Goal: Task Accomplishment & Management: Manage account settings

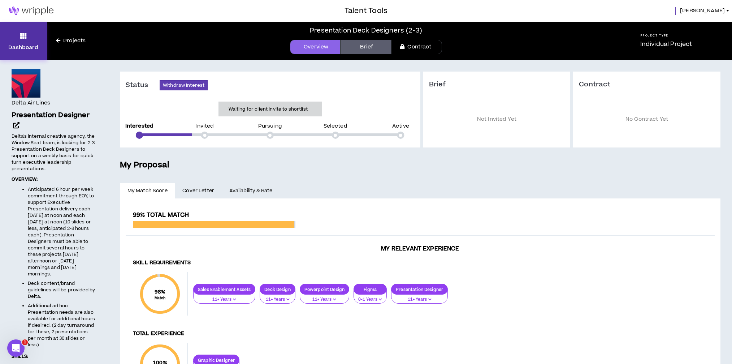
click at [21, 37] on icon at bounding box center [23, 36] width 7 height 10
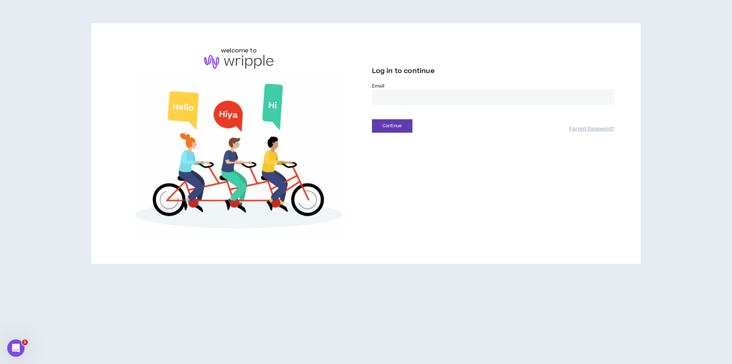
click at [462, 97] on input "email" at bounding box center [493, 97] width 243 height 16
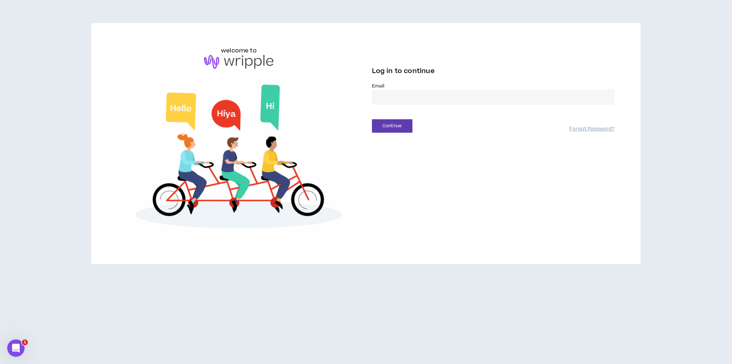
type input "**********"
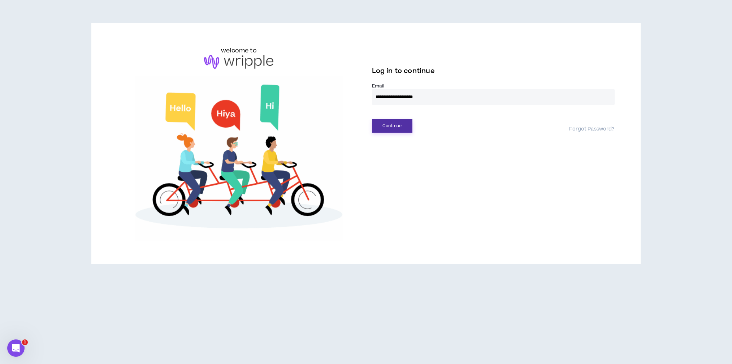
click at [391, 127] on button "Continue" at bounding box center [392, 125] width 40 height 13
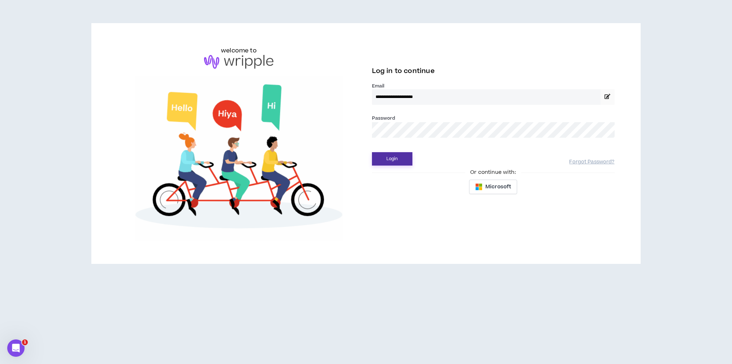
click at [397, 160] on button "Login" at bounding box center [392, 158] width 40 height 13
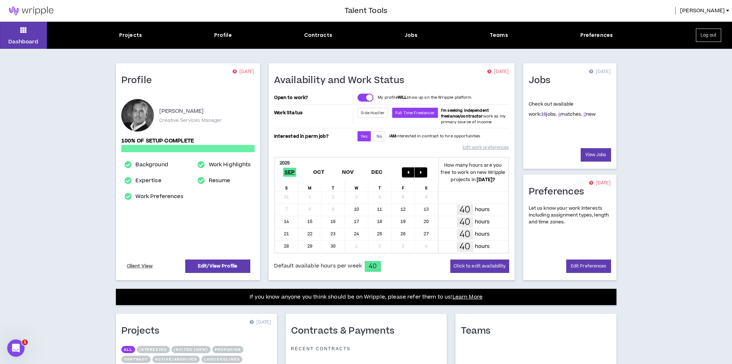
click at [541, 114] on link "16" at bounding box center [543, 114] width 5 height 7
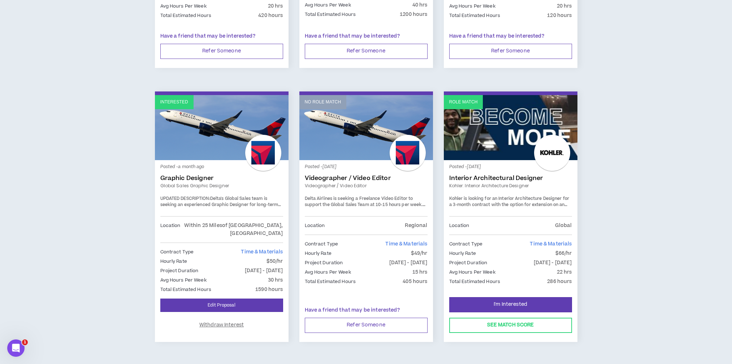
scroll to position [1138, 0]
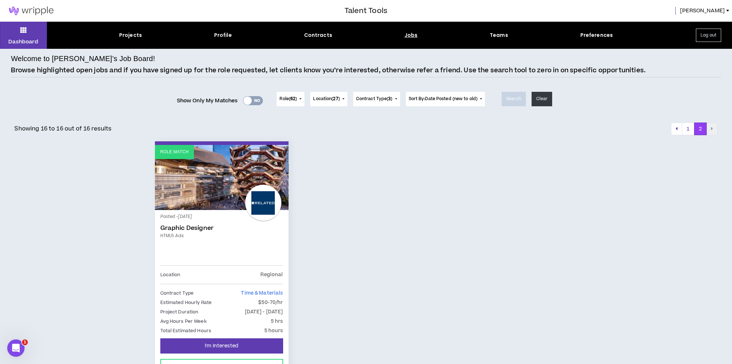
click at [709, 34] on button "Log out" at bounding box center [708, 35] width 25 height 13
